Goal: Information Seeking & Learning: Learn about a topic

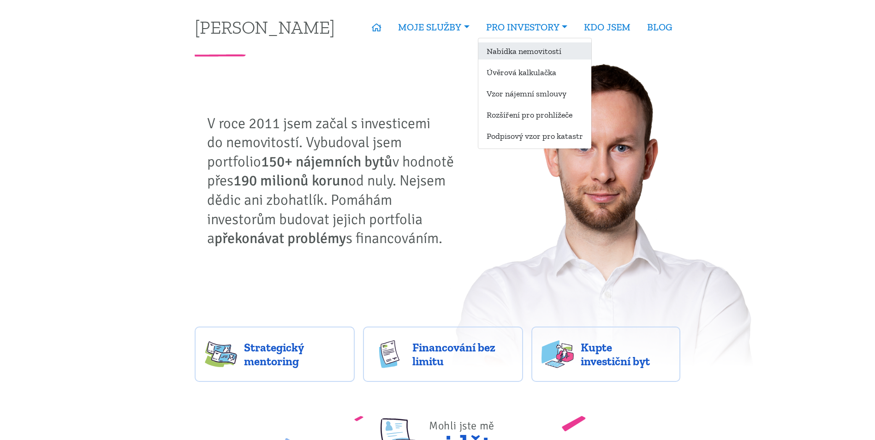
click at [543, 55] on link "Nabídka nemovitostí" at bounding box center [534, 50] width 113 height 17
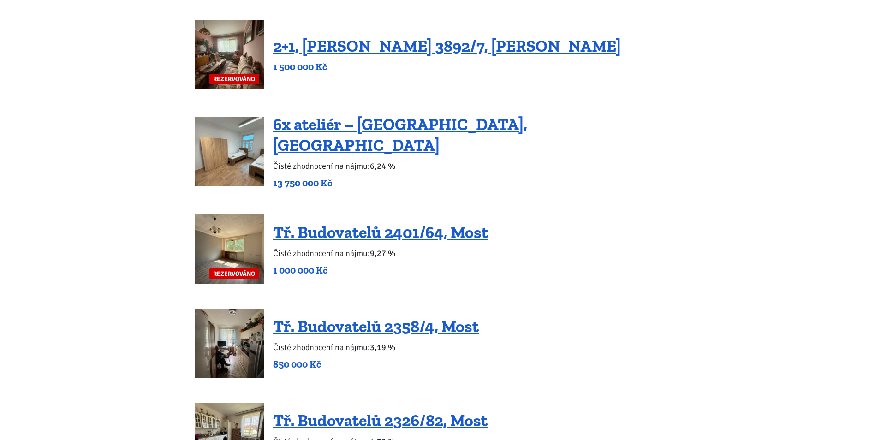
scroll to position [600, 0]
click at [381, 137] on link "6x ateliér – Dubice, Česká Lípa" at bounding box center [400, 134] width 254 height 41
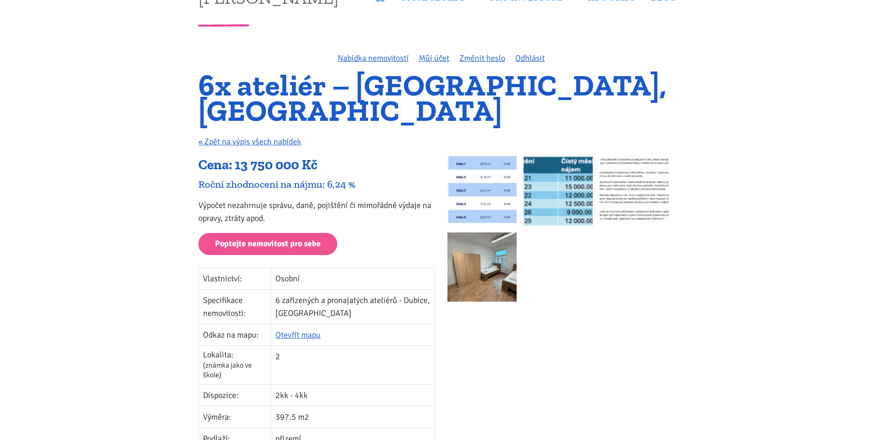
scroll to position [46, 0]
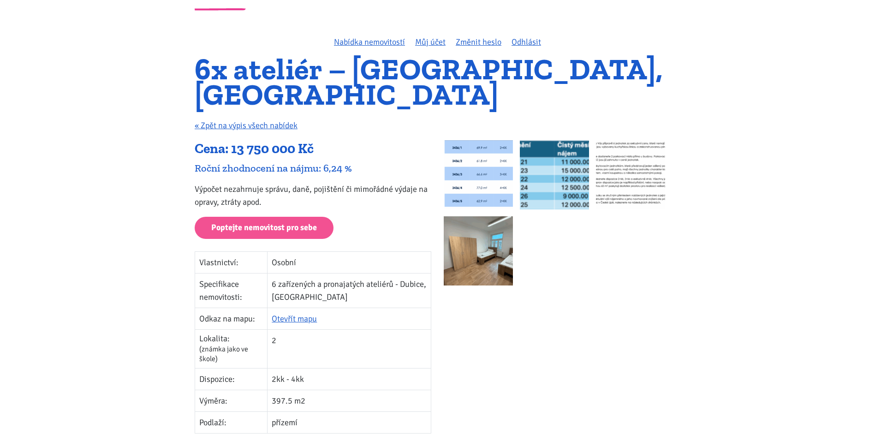
click at [464, 155] on img at bounding box center [478, 174] width 69 height 69
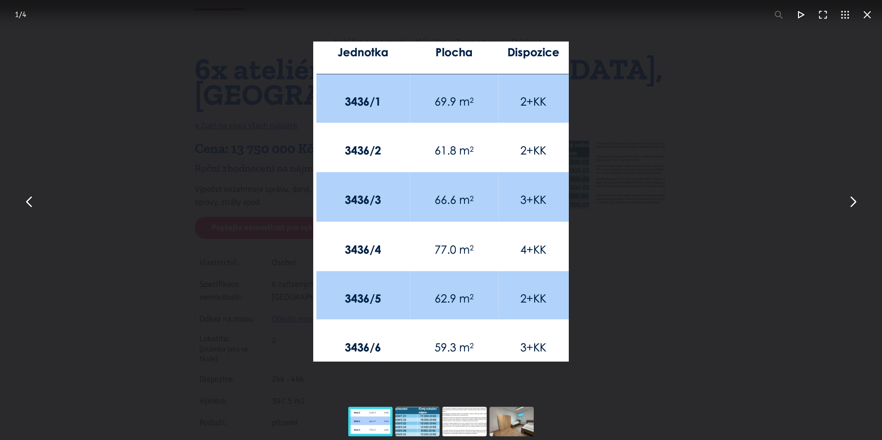
click at [852, 202] on button "You can close this modal content with the ESC key" at bounding box center [852, 201] width 22 height 22
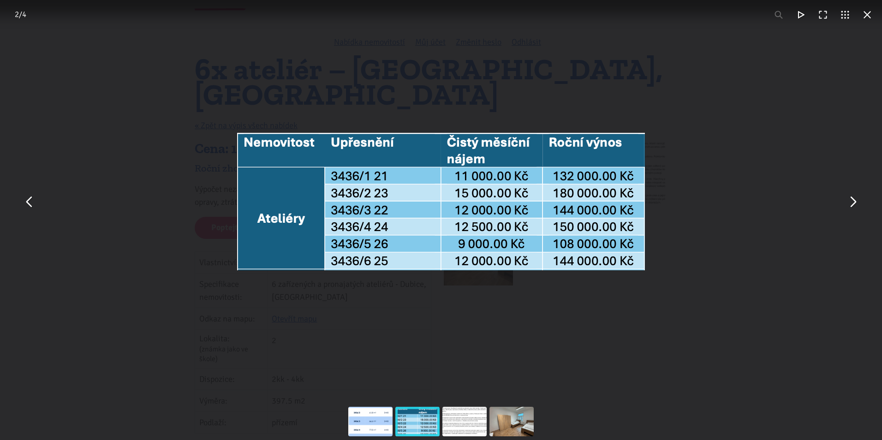
click at [794, 188] on div "You can close this modal content with the ESC key" at bounding box center [441, 201] width 882 height 403
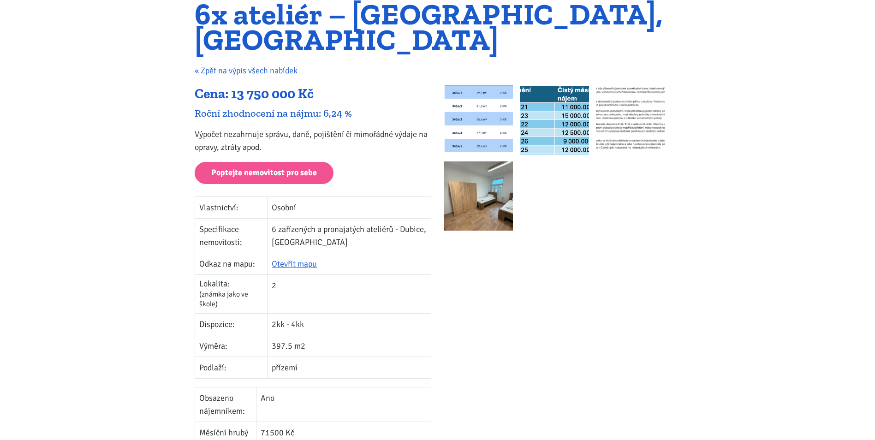
scroll to position [0, 0]
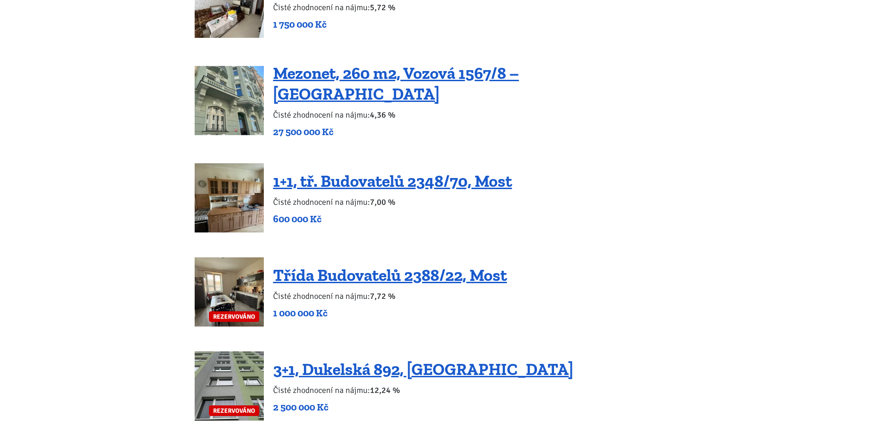
scroll to position [1430, 0]
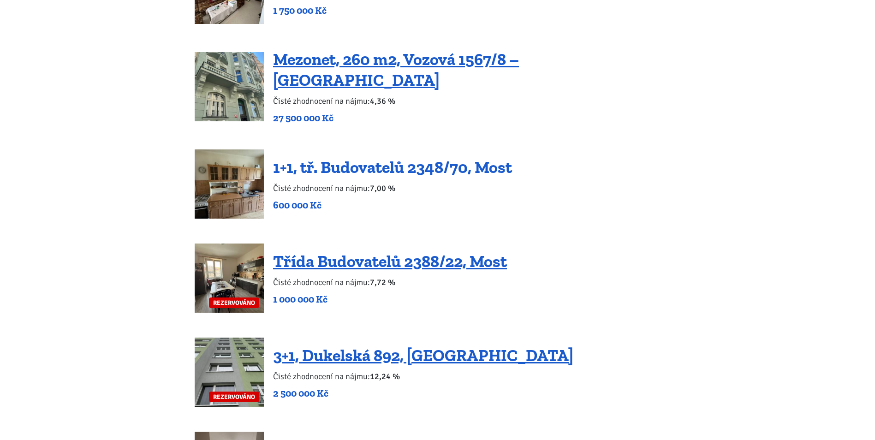
click at [388, 157] on link "1+1, tř. Budovatelů 2348/70, Most" at bounding box center [392, 167] width 239 height 20
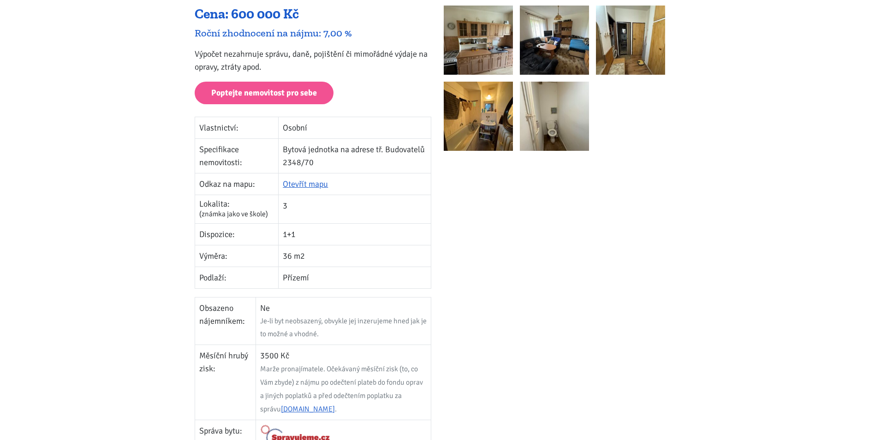
scroll to position [138, 0]
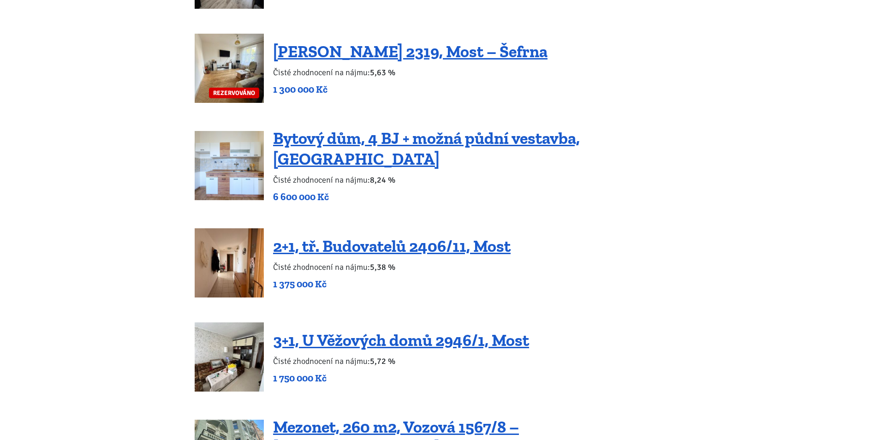
scroll to position [1061, 0]
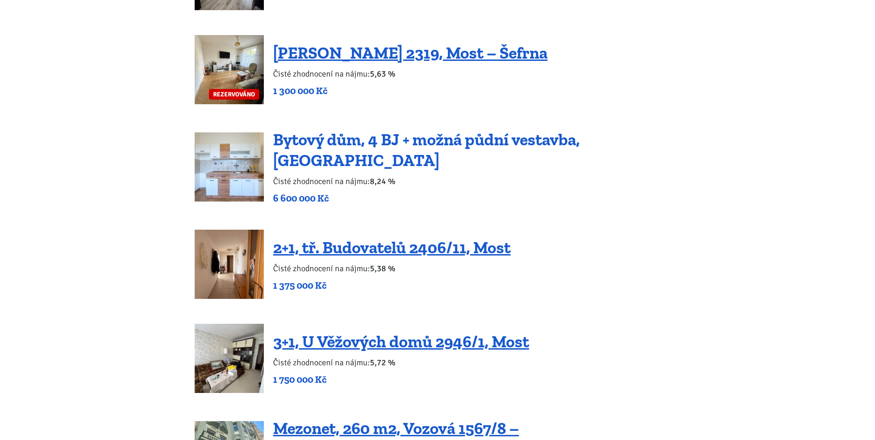
click at [355, 146] on link "Bytový dům, 4 BJ + možná půdní vestavba, [GEOGRAPHIC_DATA]" at bounding box center [426, 150] width 307 height 41
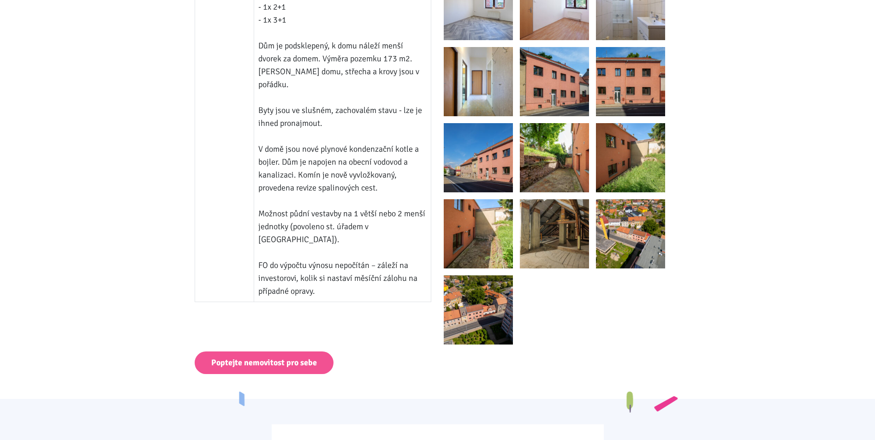
scroll to position [830, 0]
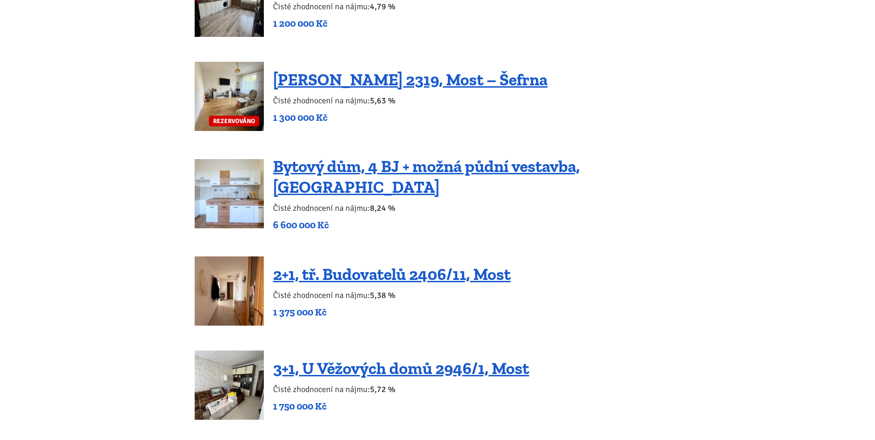
scroll to position [876, 0]
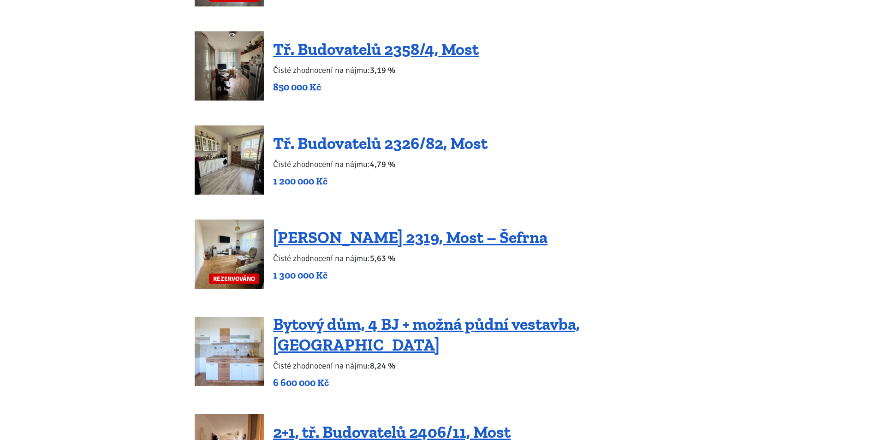
click at [327, 138] on link "Tř. Budovatelů 2326/82, Most" at bounding box center [380, 143] width 214 height 20
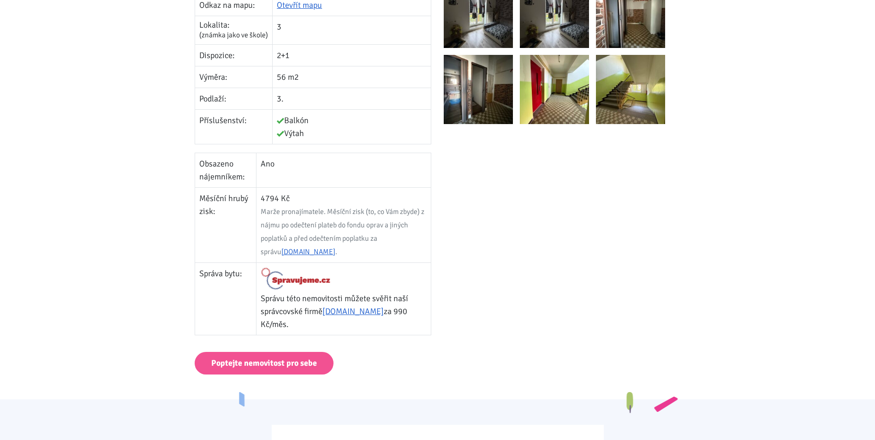
scroll to position [369, 0]
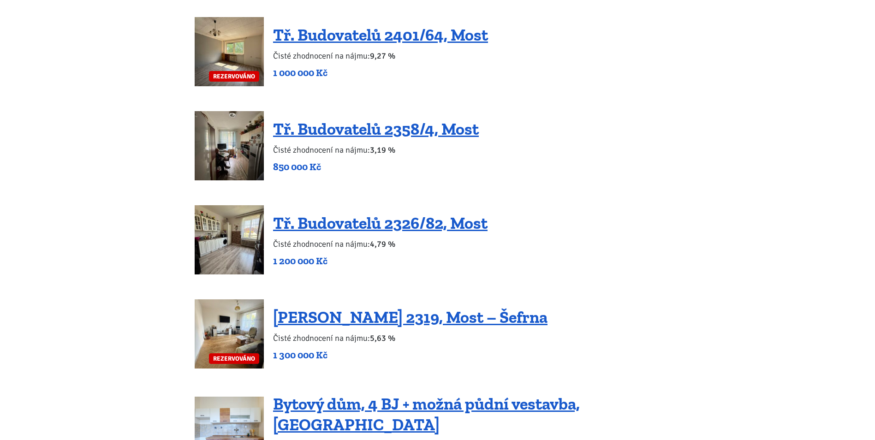
scroll to position [784, 0]
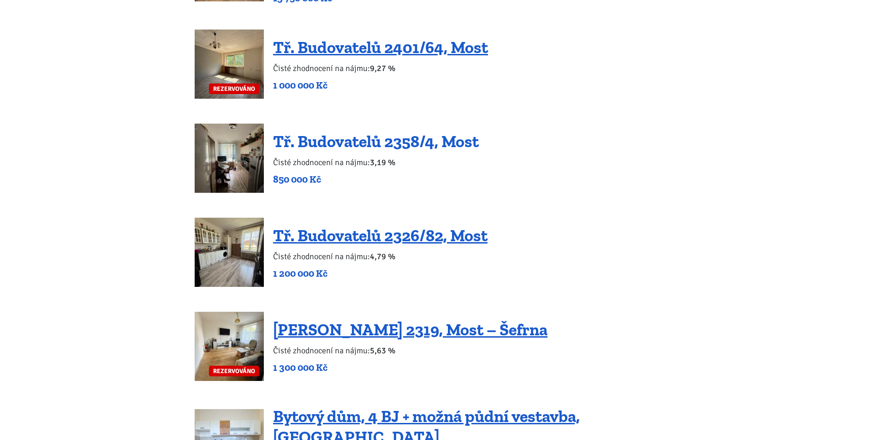
click at [331, 136] on link "Tř. Budovatelů 2358/4, Most" at bounding box center [376, 141] width 206 height 20
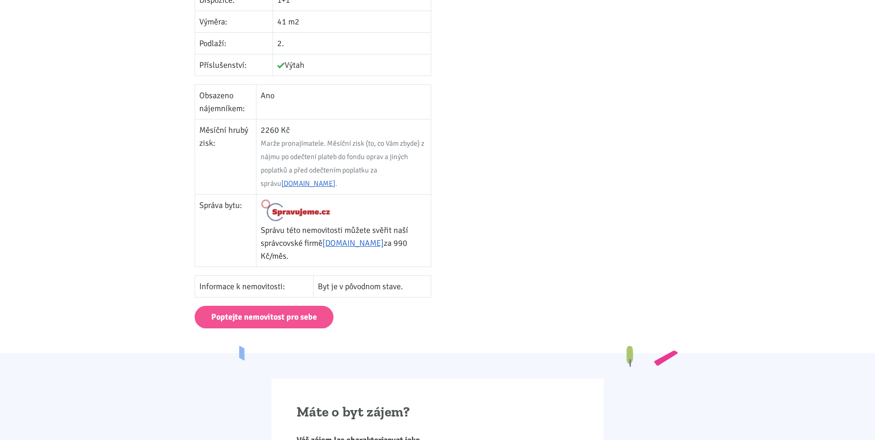
scroll to position [415, 0]
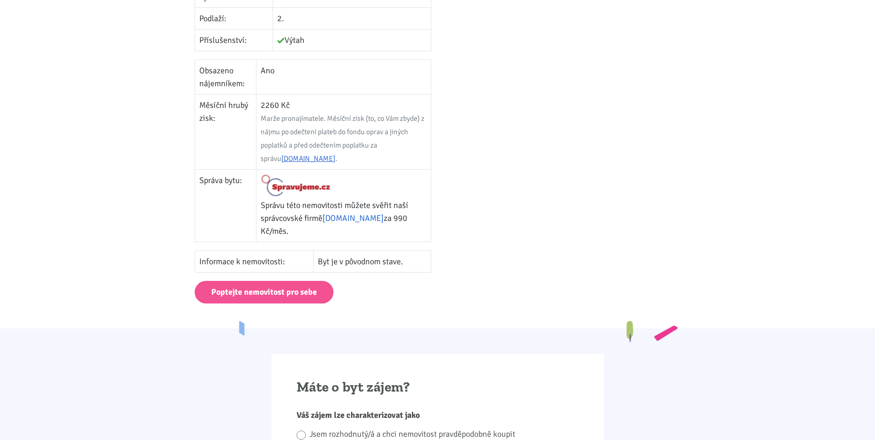
click at [351, 222] on link "[DOMAIN_NAME]" at bounding box center [352, 218] width 61 height 10
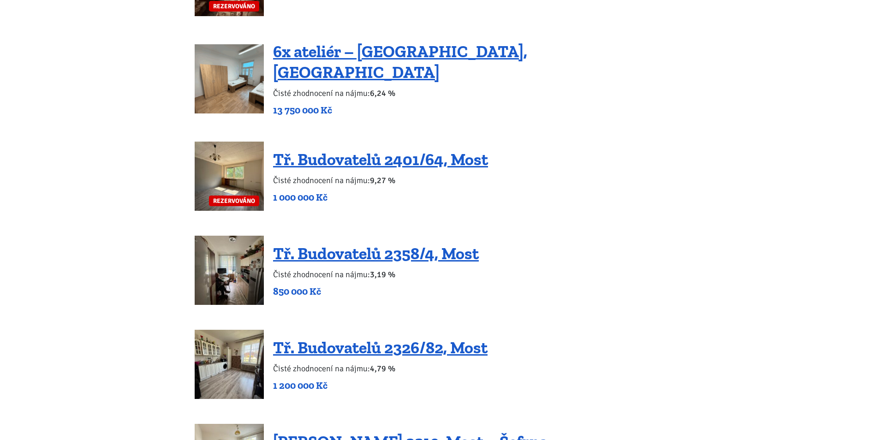
scroll to position [600, 0]
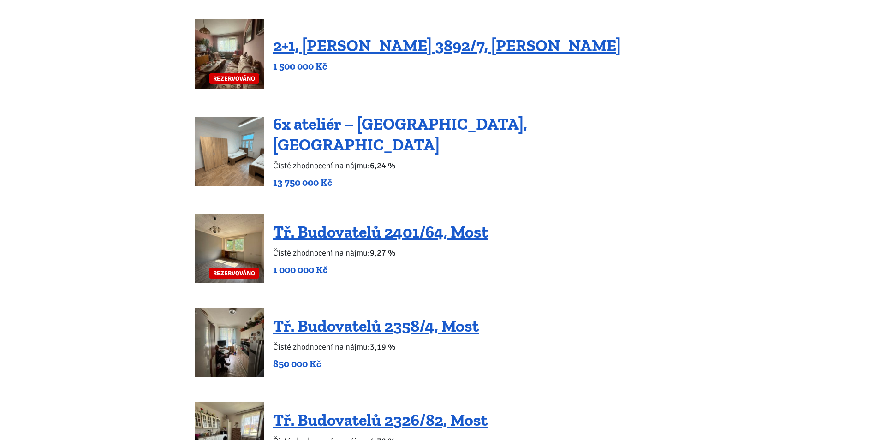
click at [335, 132] on link "6x ateliér – [GEOGRAPHIC_DATA], [GEOGRAPHIC_DATA]" at bounding box center [400, 134] width 254 height 41
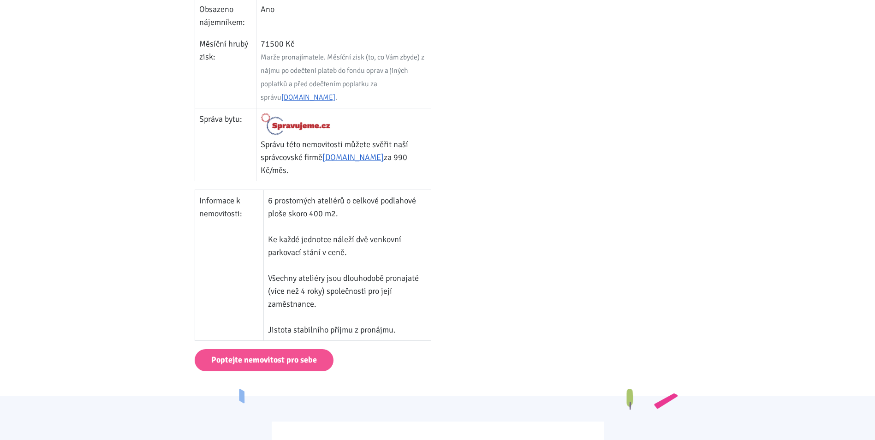
scroll to position [461, 0]
